Goal: Transaction & Acquisition: Purchase product/service

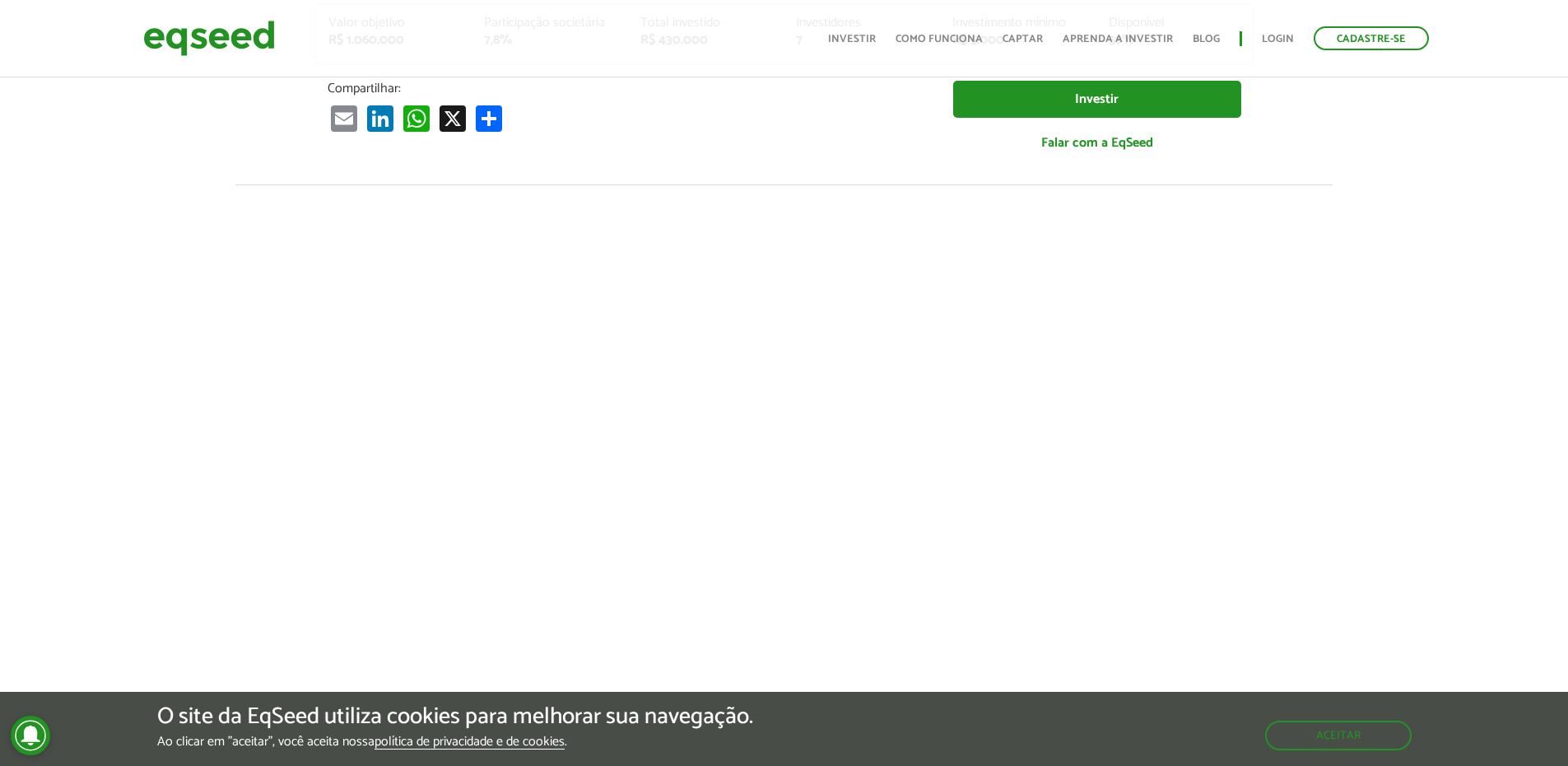
scroll to position [576, 0]
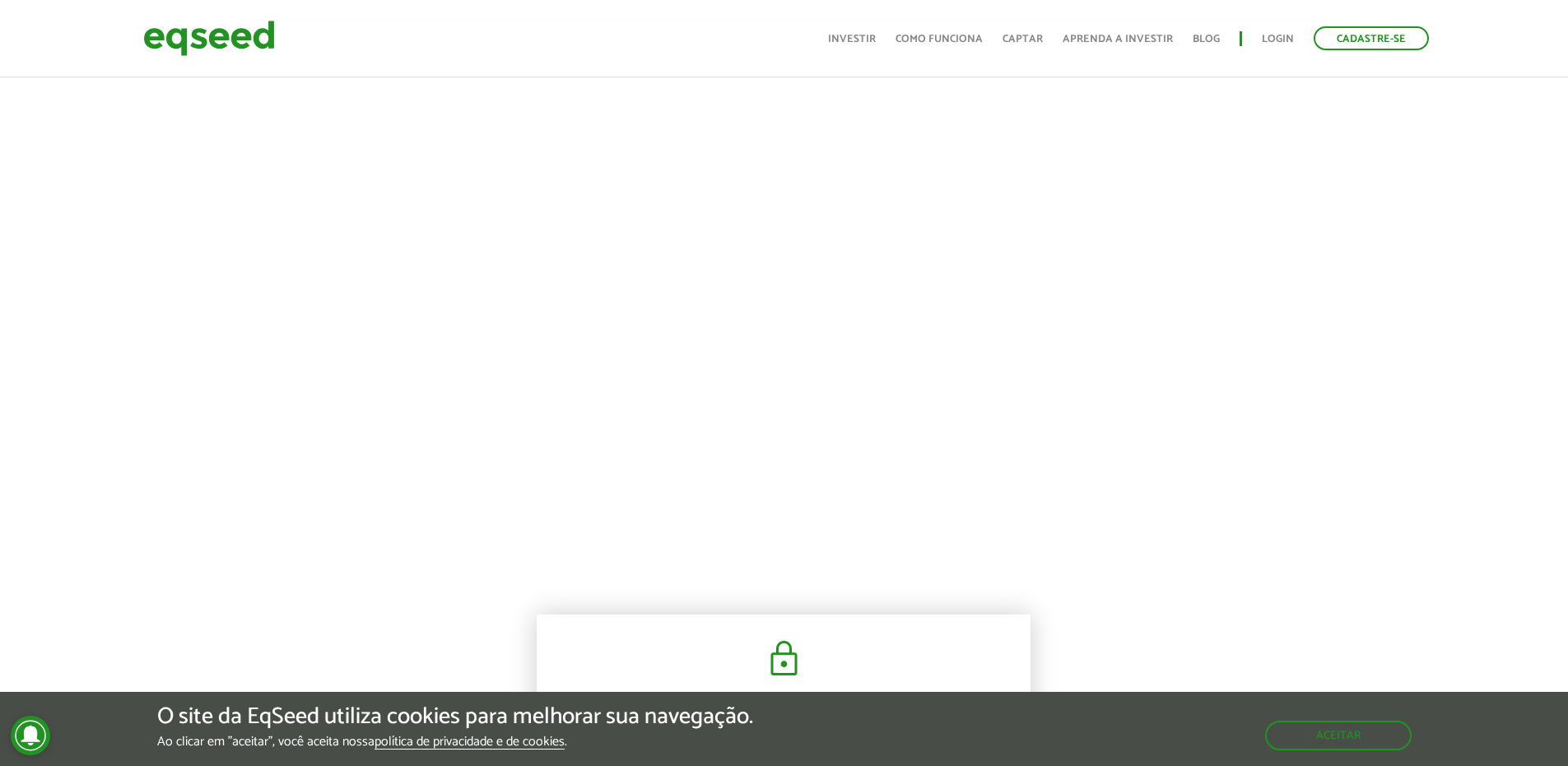
click at [1333, 438] on div at bounding box center [784, 300] width 1568 height 561
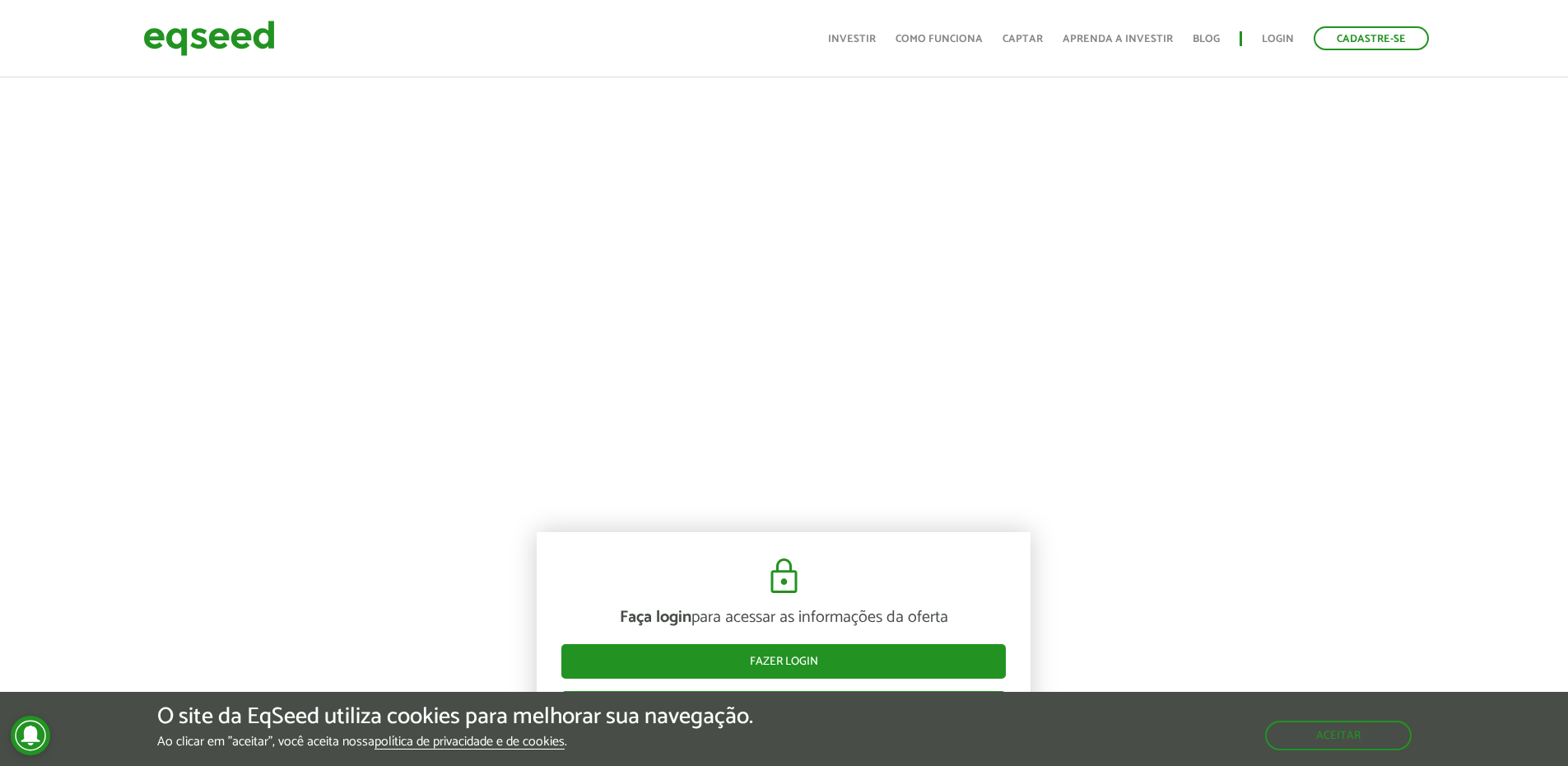
scroll to position [823, 0]
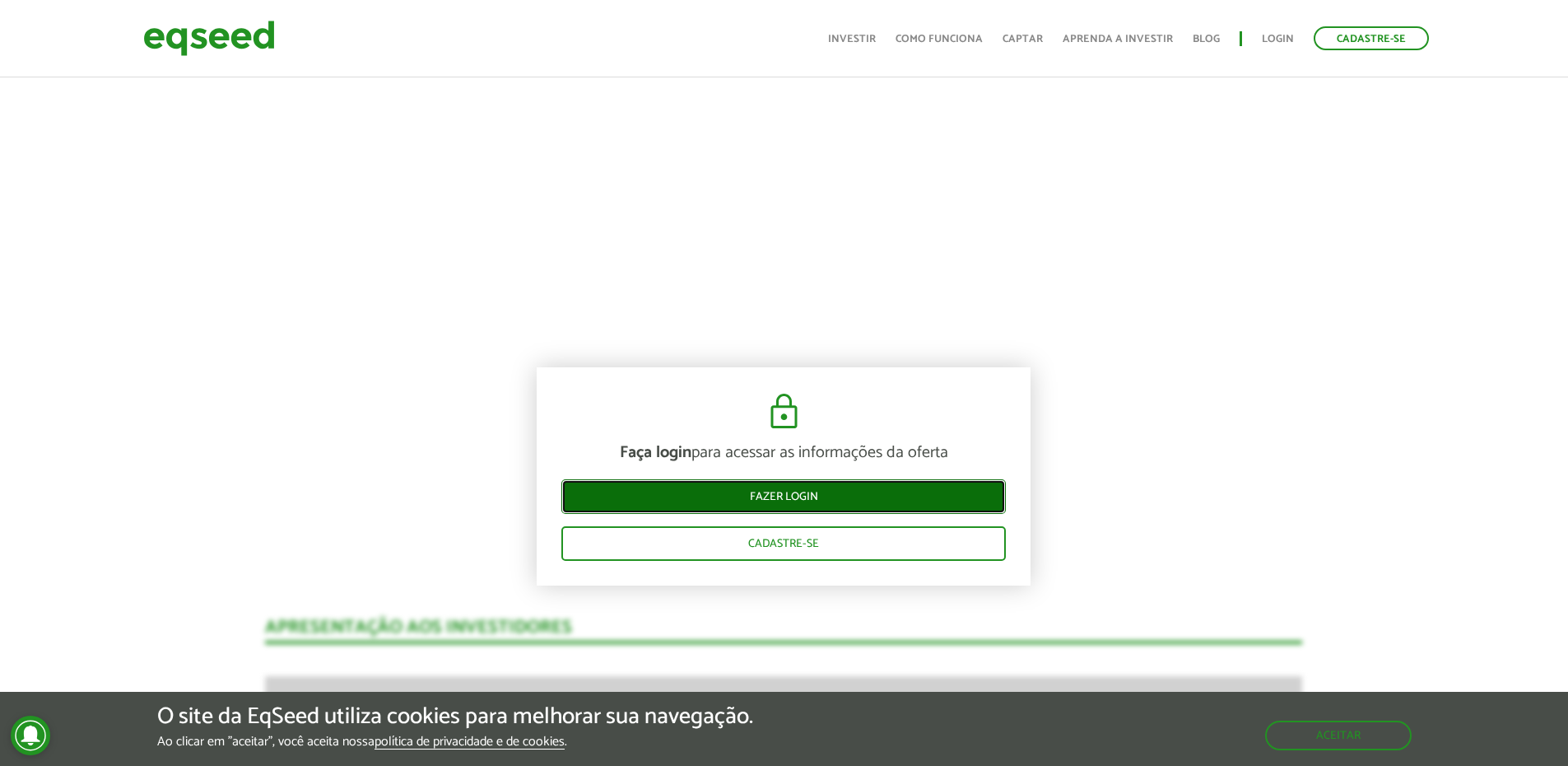
click at [843, 505] on link "Fazer login" at bounding box center [784, 496] width 444 height 34
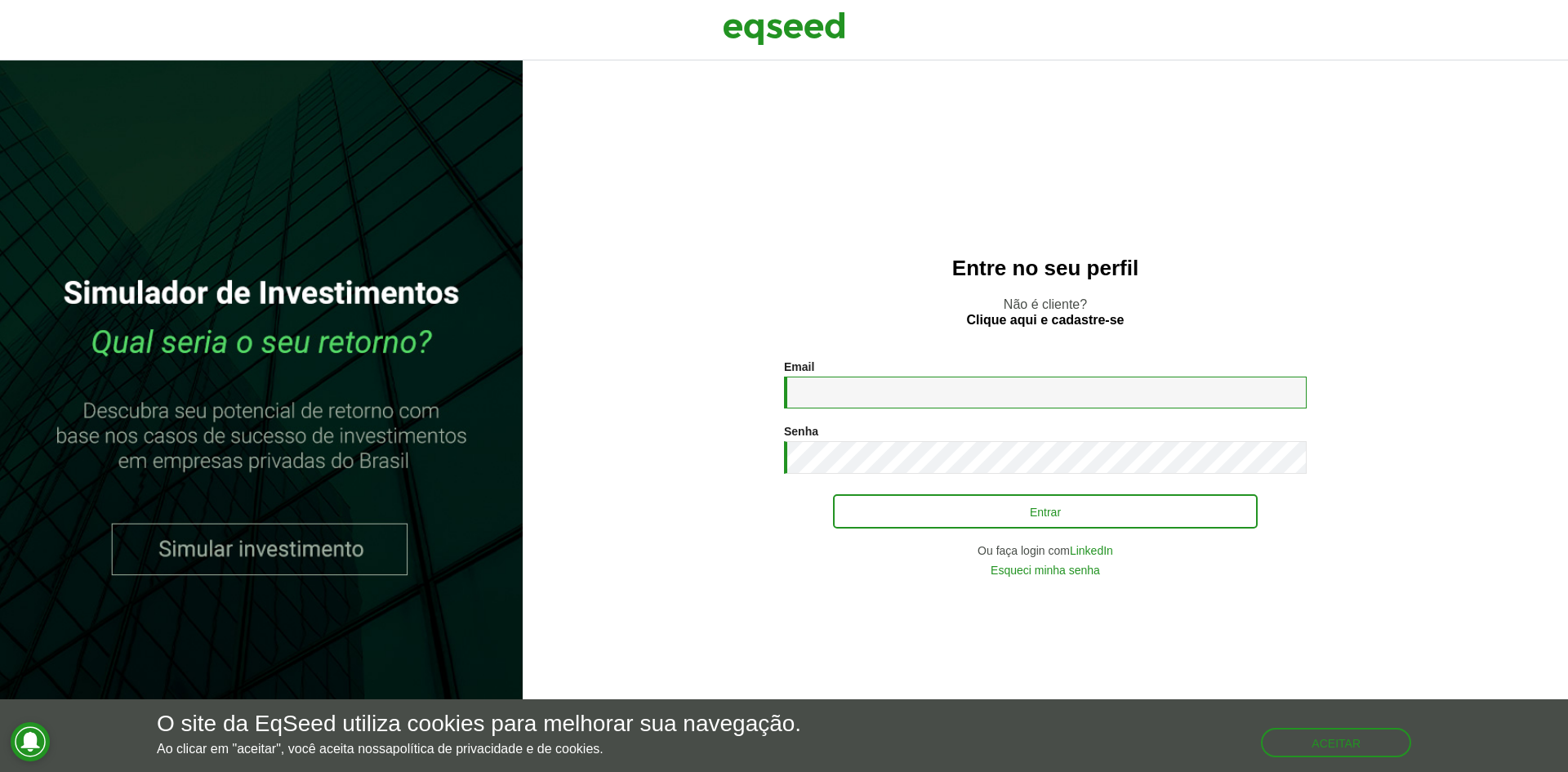
type input "**********"
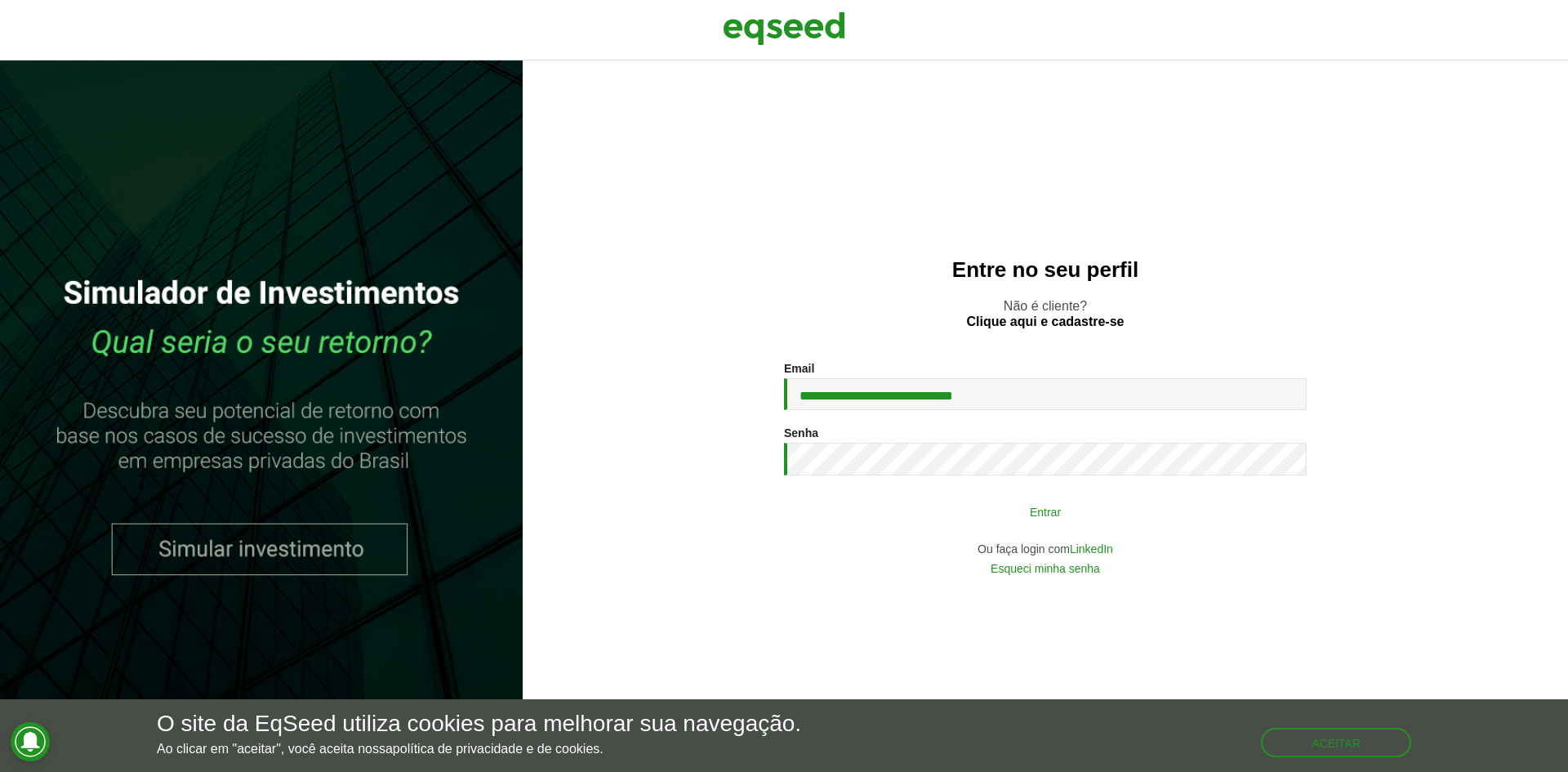
click at [958, 500] on button "Entrar" at bounding box center [1046, 511] width 425 height 31
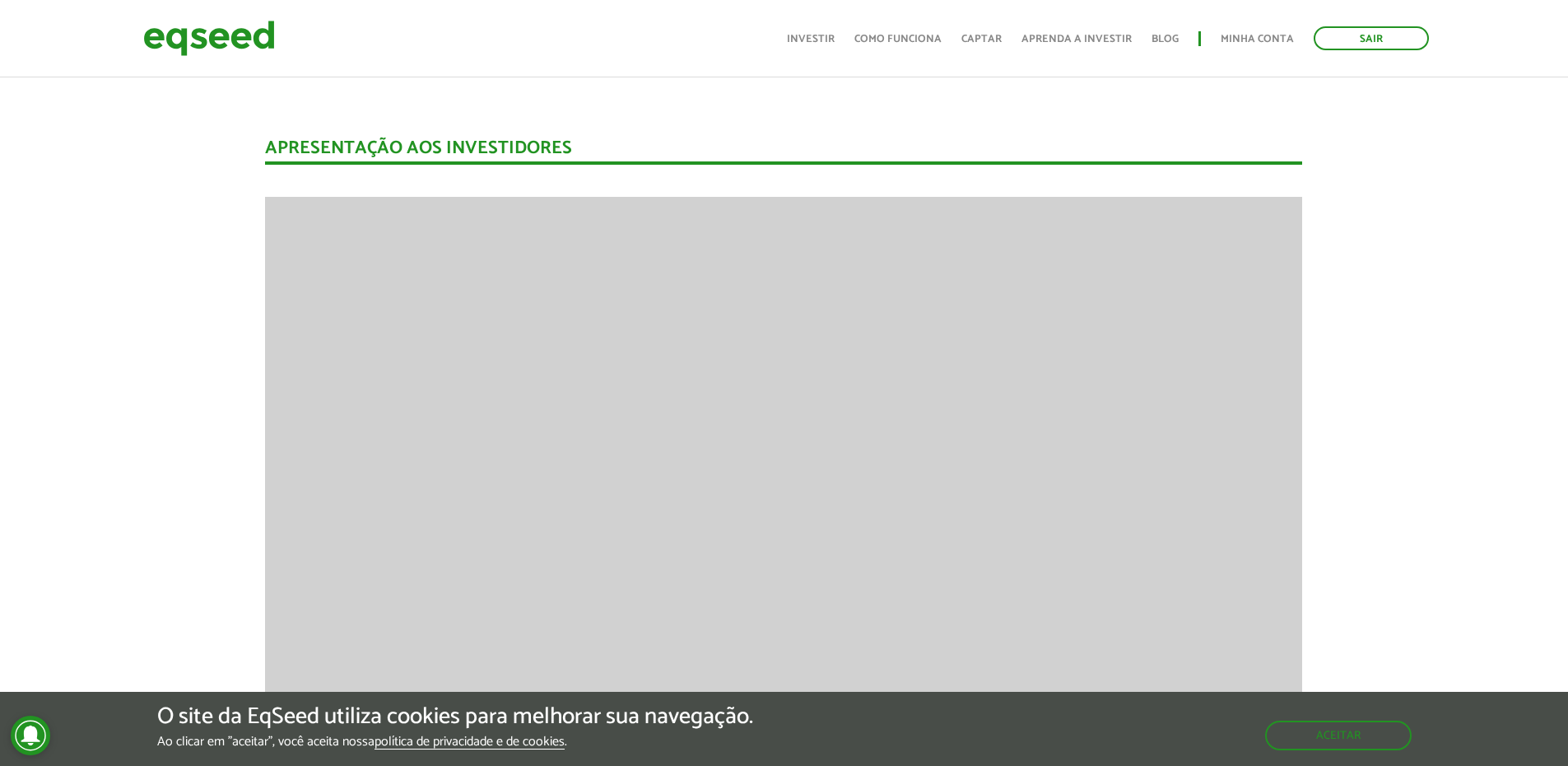
scroll to position [1070, 0]
